Goal: Information Seeking & Learning: Learn about a topic

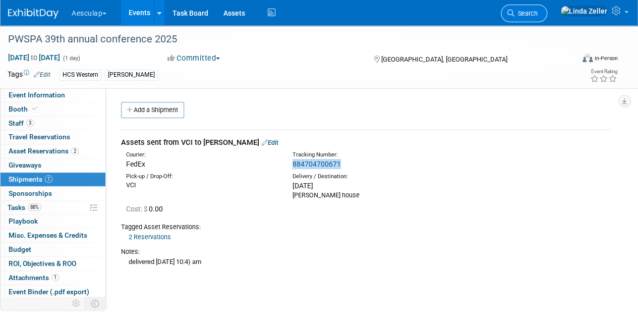
click at [538, 12] on span "Search" at bounding box center [526, 14] width 23 height 8
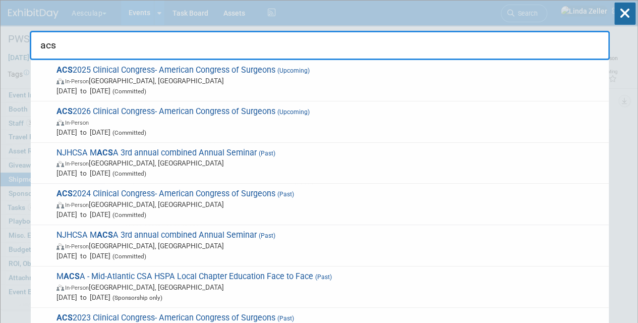
drag, startPoint x: 242, startPoint y: 51, endPoint x: 28, endPoint y: 41, distance: 213.7
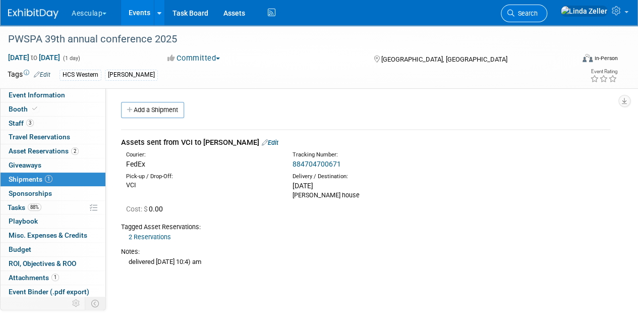
click at [538, 15] on span "Search" at bounding box center [526, 14] width 23 height 8
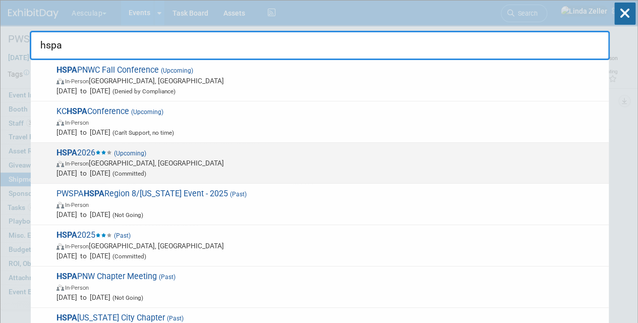
type input "hspa"
click at [87, 165] on span "In-Person" at bounding box center [77, 163] width 24 height 7
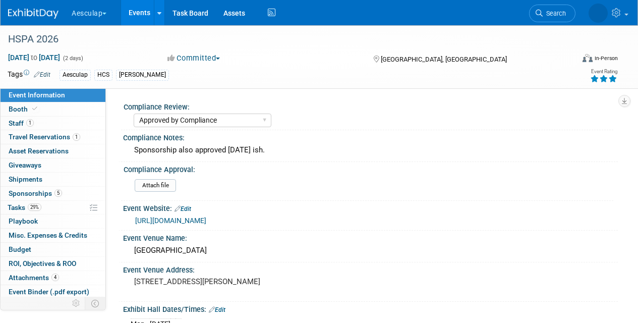
select select "Approved by Compliance"
select select "HCS"
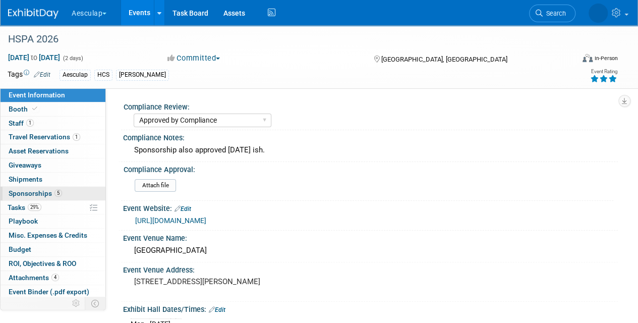
click at [15, 190] on span "Sponsorships 5" at bounding box center [35, 193] width 53 height 8
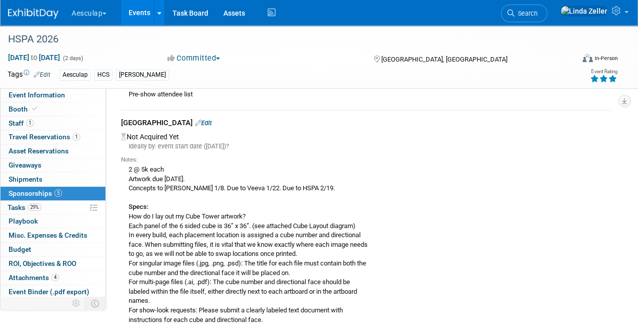
scroll to position [202, 0]
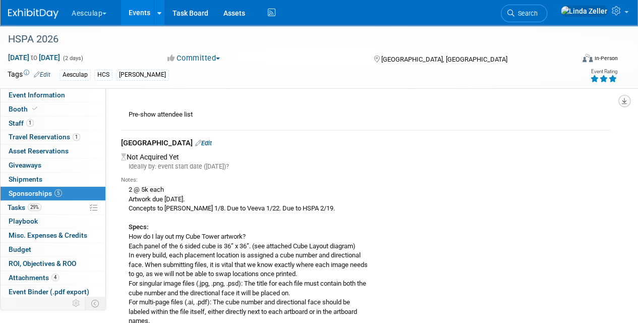
click at [626, 101] on icon "button" at bounding box center [624, 101] width 5 height 7
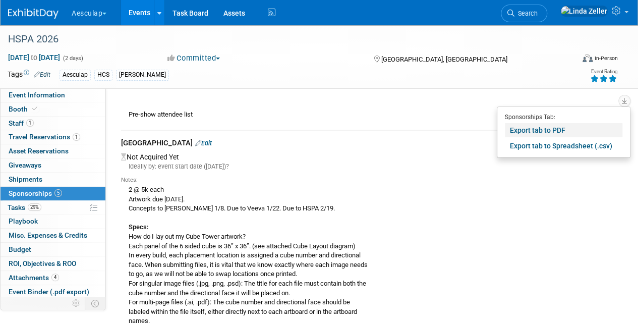
click at [521, 131] on link "Export tab to PDF" at bounding box center [564, 130] width 118 height 14
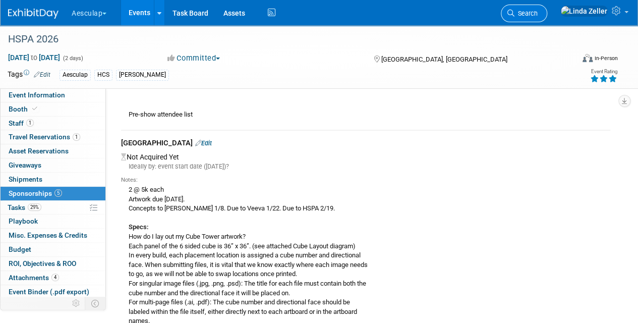
click at [547, 9] on link "Search" at bounding box center [524, 14] width 46 height 18
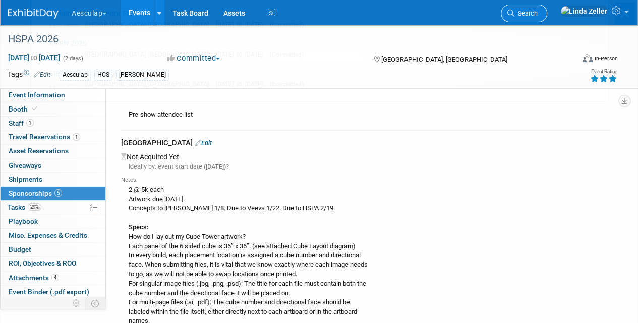
scroll to position [0, 0]
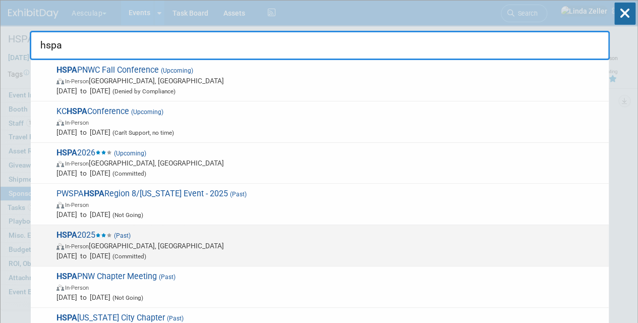
type input "hspa"
click at [69, 241] on span "In-Person Louisville, KY" at bounding box center [330, 246] width 547 height 10
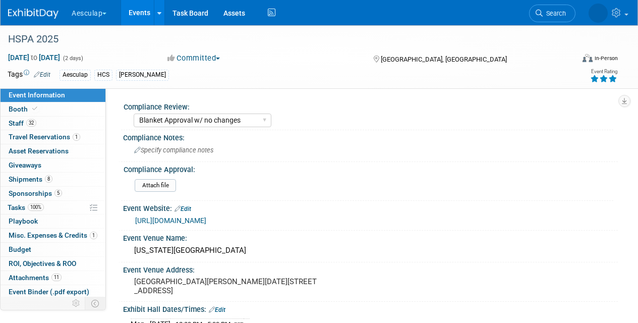
select select "Blanket Approval w/ no changes"
select select "HCS"
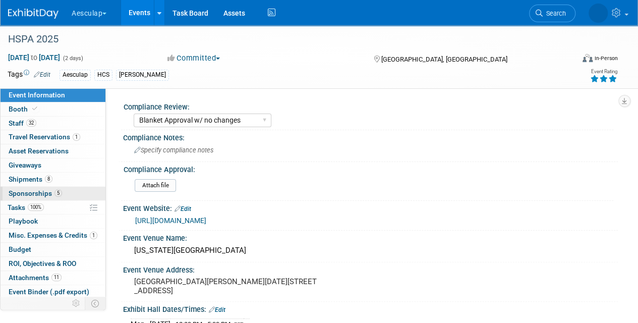
click at [27, 189] on span "Sponsorships 5" at bounding box center [35, 193] width 53 height 8
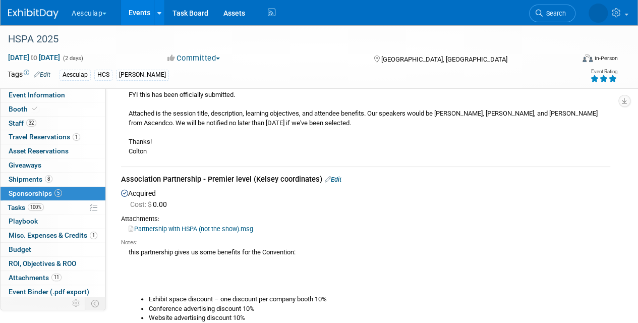
scroll to position [151, 0]
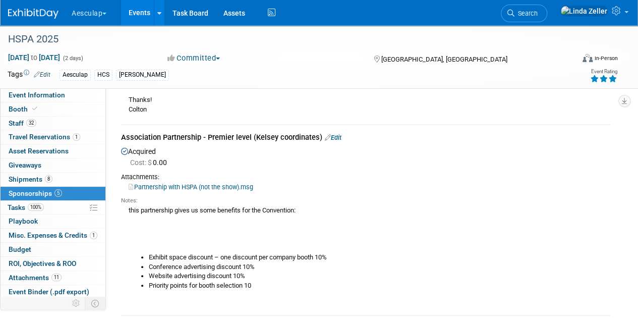
drag, startPoint x: 121, startPoint y: 136, endPoint x: 200, endPoint y: 140, distance: 79.8
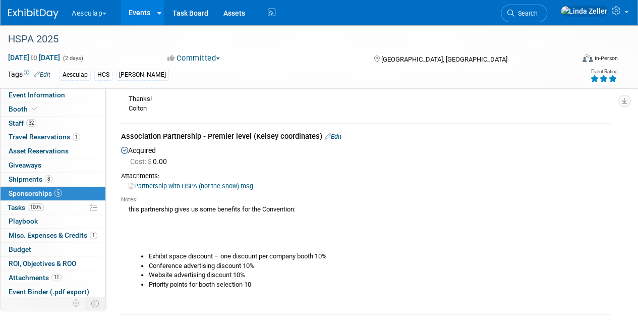
scroll to position [101, 0]
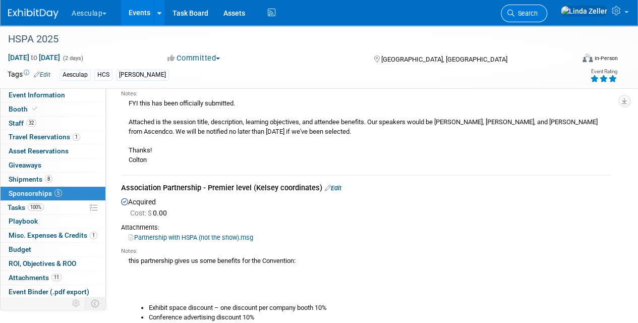
drag, startPoint x: 553, startPoint y: 15, endPoint x: 553, endPoint y: 5, distance: 9.6
click at [538, 14] on span "Search" at bounding box center [526, 14] width 23 height 8
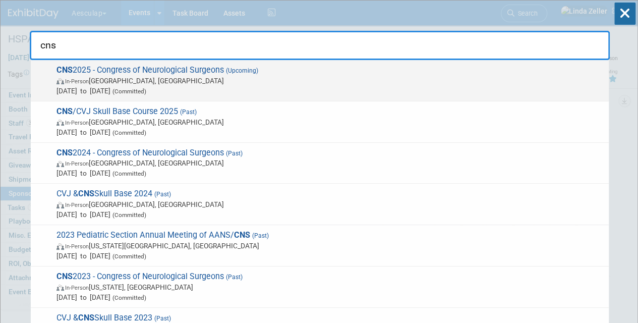
type input "cns"
click at [137, 73] on span "CNS 2025 - Congress of Neurological Surgeons (Upcoming) In-Person Los Angeles, …" at bounding box center [328, 80] width 550 height 31
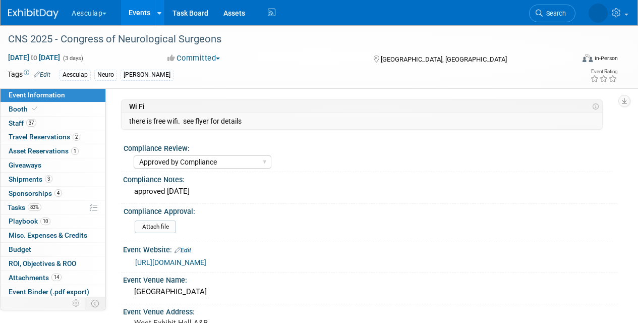
select select "Approved by Compliance"
select select "Neuro"
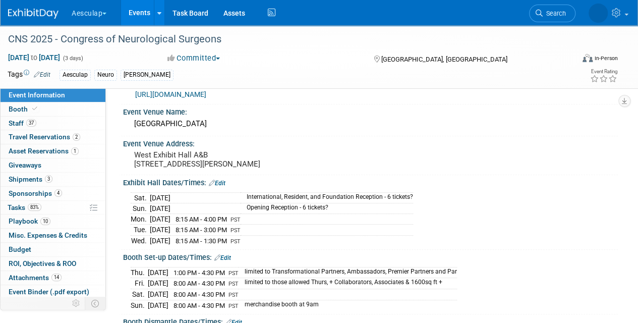
scroll to position [202, 0]
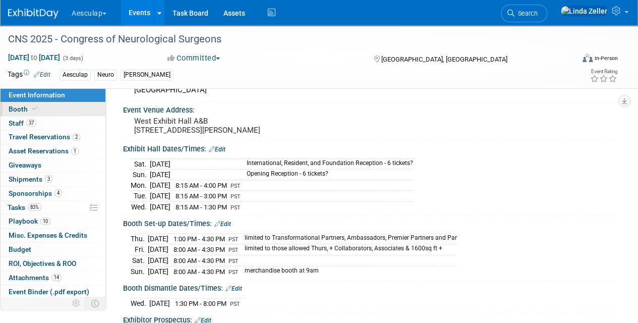
click at [30, 108] on span at bounding box center [34, 109] width 9 height 8
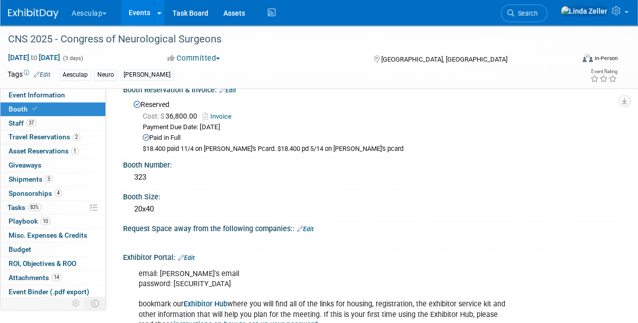
scroll to position [0, 0]
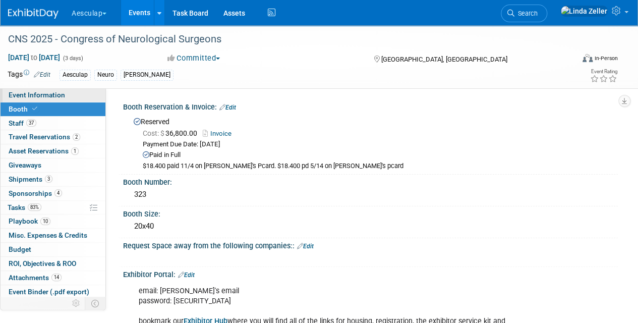
click at [21, 94] on span "Event Information" at bounding box center [37, 95] width 57 height 8
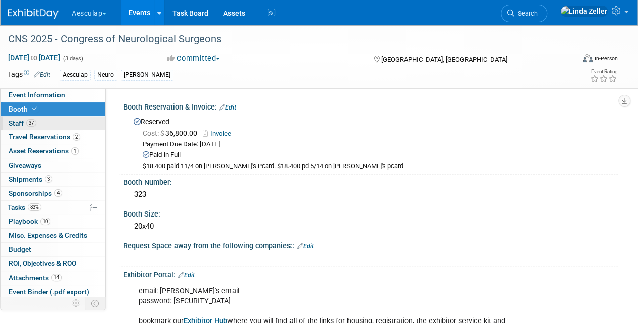
select select "Approved by Compliance"
select select "Neuro"
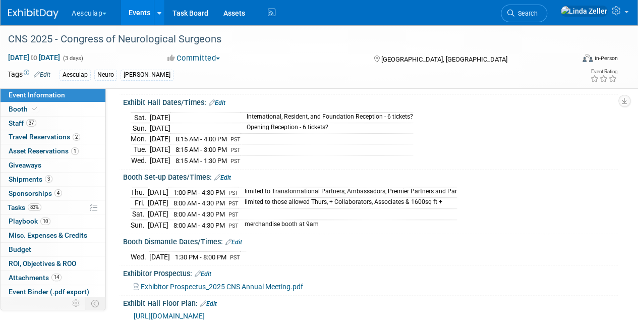
scroll to position [303, 0]
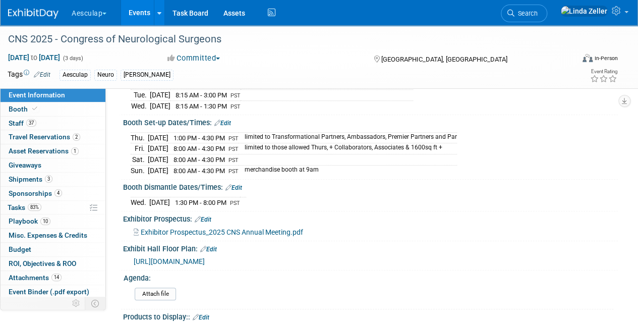
click at [192, 263] on span "https://s23.a2zinc.net/clients/corcexpo/CNS2025/public/EventMap.aspx?shMode=E&I…" at bounding box center [169, 261] width 71 height 8
